Goal: Entertainment & Leisure: Consume media (video, audio)

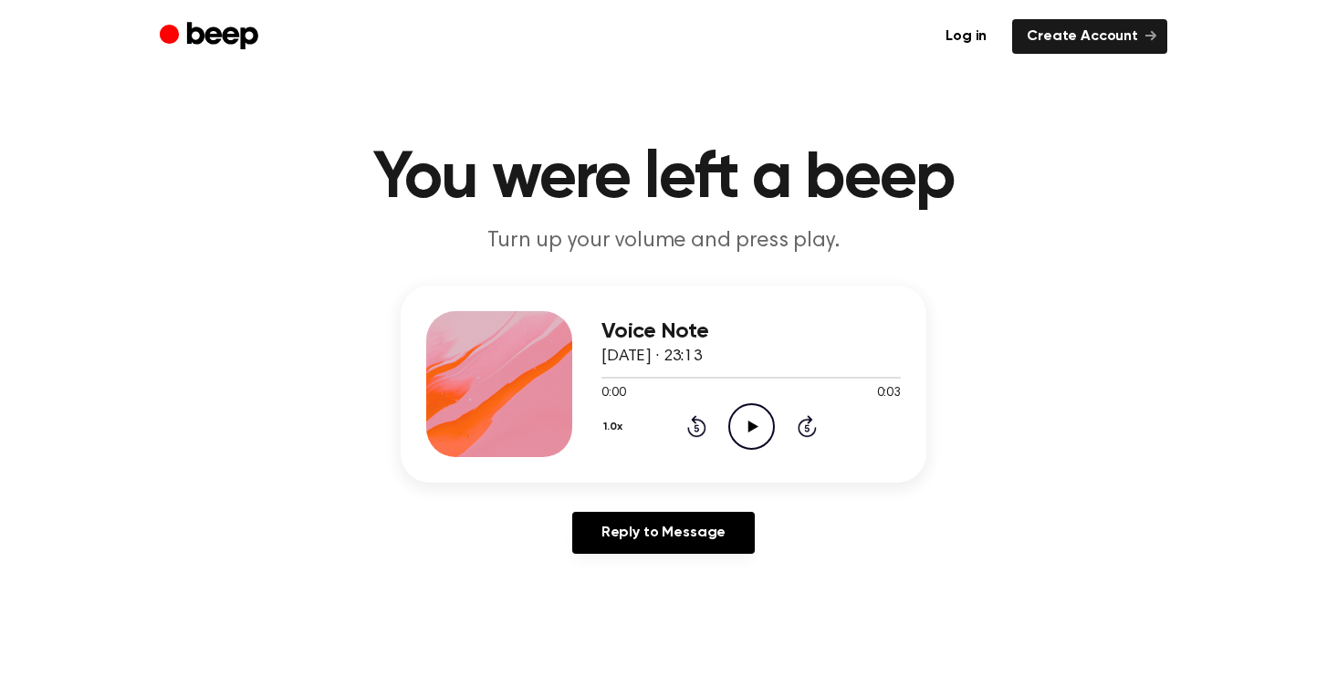
click at [751, 424] on icon at bounding box center [753, 427] width 10 height 12
click at [754, 426] on icon at bounding box center [753, 427] width 10 height 12
click at [750, 434] on icon "Play Audio" at bounding box center [751, 426] width 47 height 47
click at [751, 421] on icon "Play Audio" at bounding box center [751, 426] width 47 height 47
click at [751, 421] on icon "Pause Audio" at bounding box center [751, 426] width 47 height 47
